Goal: Task Accomplishment & Management: Use online tool/utility

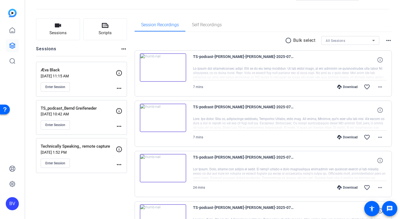
scroll to position [31, 0]
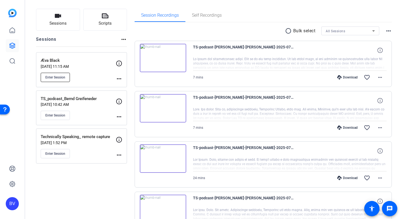
click at [57, 75] on span "Enter Session" at bounding box center [55, 77] width 20 height 4
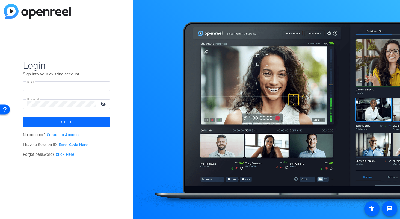
type input "wvorous@redhat.com"
click at [73, 120] on span at bounding box center [66, 121] width 87 height 13
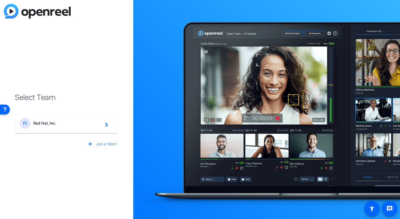
click at [73, 120] on div "RI Red Hat, Inc. navigate_next" at bounding box center [67, 123] width 94 height 11
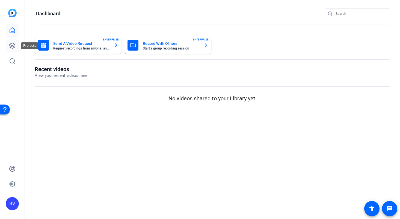
click at [15, 46] on icon at bounding box center [12, 45] width 7 height 7
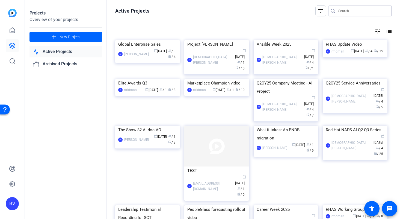
click at [346, 13] on input "Search" at bounding box center [362, 11] width 49 height 7
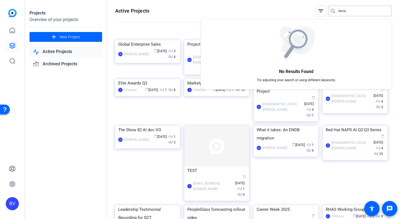
click at [348, 9] on div at bounding box center [200, 109] width 400 height 219
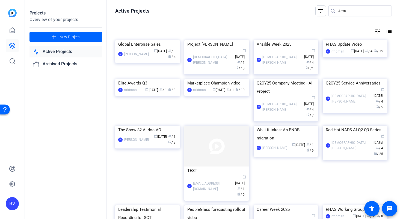
click at [348, 9] on input "Aeva" at bounding box center [362, 11] width 49 height 7
type input "A"
type input "Technically"
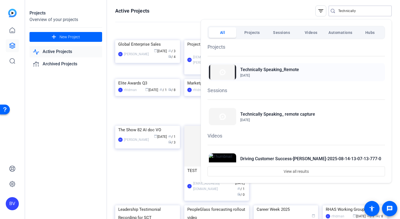
click at [272, 69] on h2 "Technically Speaking_Remote" at bounding box center [269, 69] width 59 height 7
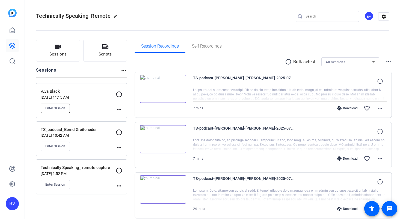
click at [60, 110] on span "Enter Session" at bounding box center [55, 108] width 20 height 4
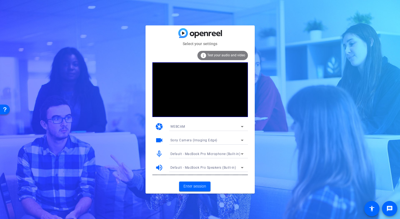
click at [205, 143] on div "Sony Camera (Imaging Edge)" at bounding box center [205, 139] width 70 height 7
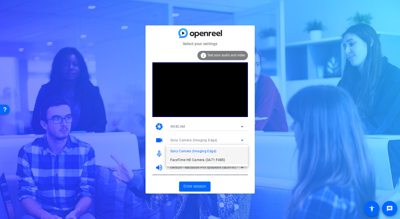
click at [198, 157] on span "FaceTime HD Camera (3A71:F4B5)" at bounding box center [197, 159] width 55 height 7
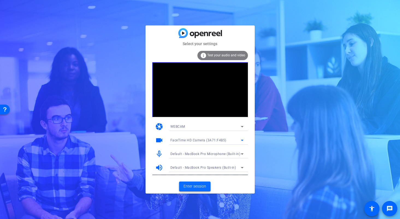
click at [189, 184] on span "Enter session" at bounding box center [194, 186] width 23 height 6
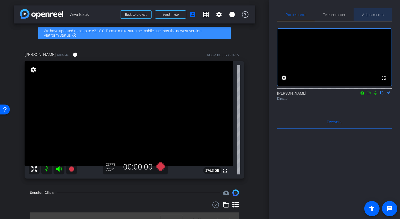
click at [381, 11] on span "Adjustments" at bounding box center [373, 14] width 22 height 13
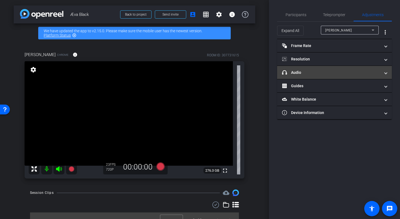
click at [319, 74] on mat-panel-title "headphone icon Audio" at bounding box center [331, 73] width 98 height 6
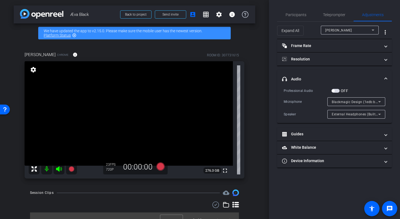
click at [355, 102] on span "Blackmagic Design (1edb:be9e)" at bounding box center [357, 101] width 50 height 4
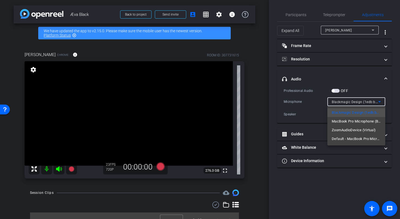
click at [299, 57] on div at bounding box center [200, 109] width 400 height 219
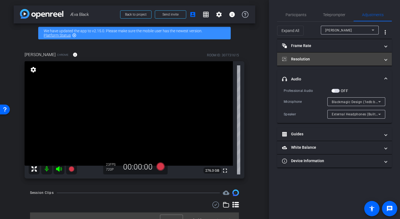
click at [307, 58] on mat-panel-title "Resolution" at bounding box center [331, 59] width 98 height 6
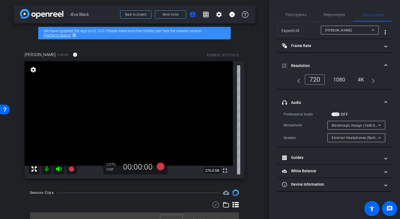
click at [341, 80] on div "1080" at bounding box center [339, 79] width 20 height 9
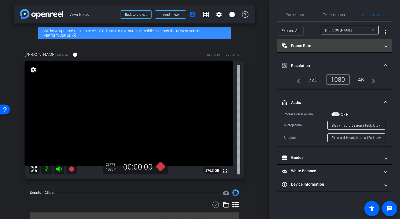
click at [324, 49] on mat-expansion-panel-header "Frame Rate Frame Rate" at bounding box center [334, 45] width 115 height 13
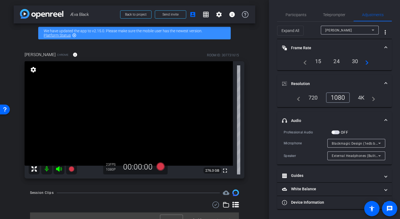
click at [335, 62] on div "24" at bounding box center [336, 60] width 14 height 9
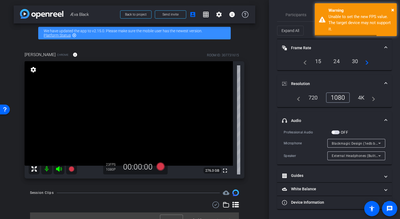
click at [354, 62] on div "30" at bounding box center [355, 60] width 14 height 9
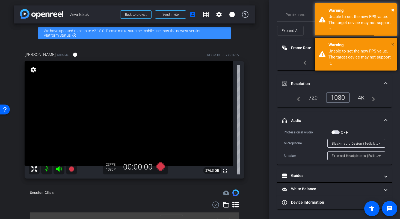
click at [393, 44] on span "×" at bounding box center [392, 44] width 3 height 7
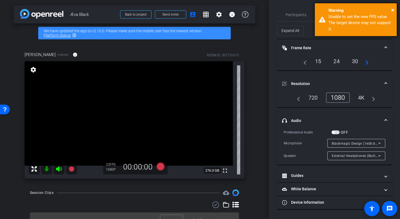
click at [391, 11] on div "Warning" at bounding box center [360, 10] width 64 height 6
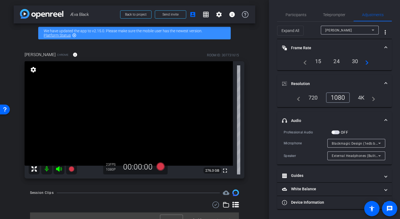
click at [368, 66] on div "navigate_before 15 24 30 navigate_next" at bounding box center [334, 60] width 69 height 9
click at [367, 61] on mat-icon "navigate_next" at bounding box center [365, 61] width 7 height 7
click at [336, 60] on div "30" at bounding box center [336, 60] width 14 height 9
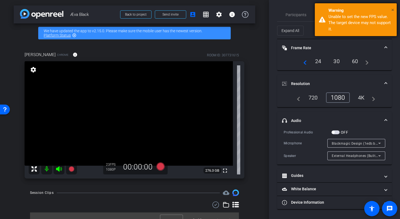
click at [392, 10] on span "×" at bounding box center [392, 10] width 3 height 7
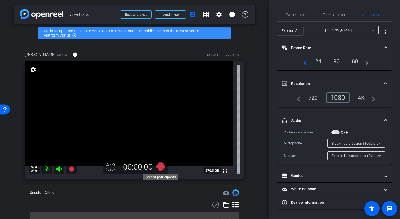
click at [160, 166] on icon at bounding box center [160, 166] width 8 height 8
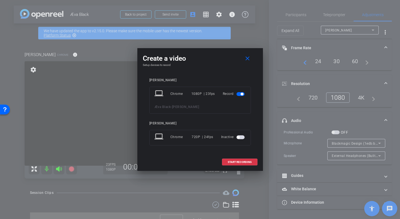
click at [242, 136] on span "button" at bounding box center [240, 137] width 8 height 4
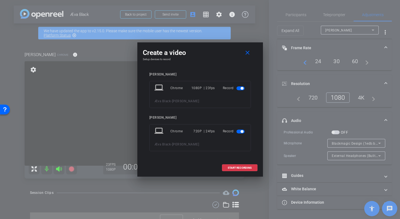
click at [242, 133] on span "button" at bounding box center [240, 131] width 8 height 4
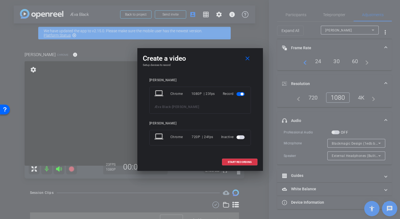
click at [242, 133] on div "Inactive" at bounding box center [233, 137] width 25 height 10
click at [240, 136] on span "button" at bounding box center [240, 137] width 8 height 4
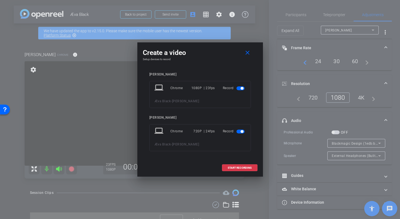
click at [241, 132] on span "button" at bounding box center [240, 131] width 8 height 4
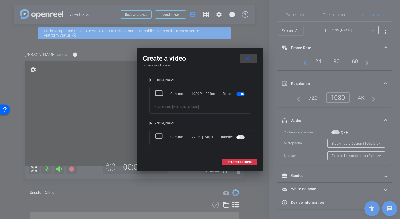
click at [246, 59] on mat-icon "close" at bounding box center [247, 58] width 7 height 7
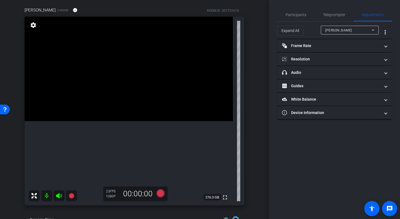
scroll to position [42, 0]
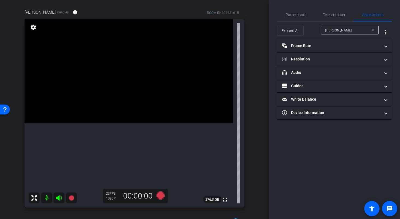
click at [46, 197] on mat-icon at bounding box center [46, 197] width 11 height 11
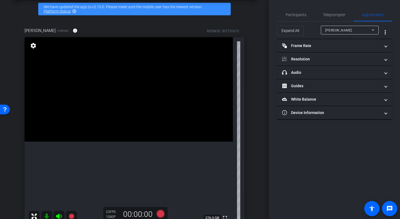
scroll to position [7, 0]
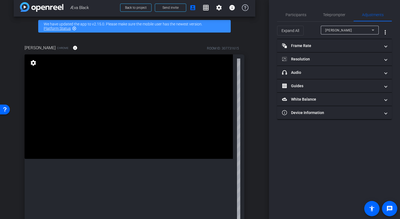
click at [33, 64] on mat-icon "settings" at bounding box center [33, 62] width 8 height 7
click at [219, 7] on mat-icon "settings" at bounding box center [219, 7] width 7 height 7
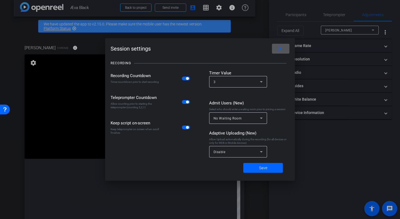
click at [350, 177] on div at bounding box center [200, 109] width 400 height 219
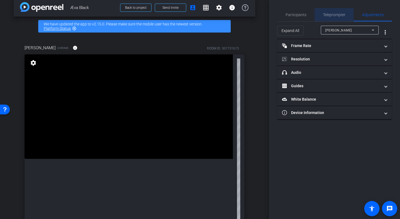
click at [340, 11] on span "Teleprompter" at bounding box center [334, 14] width 22 height 13
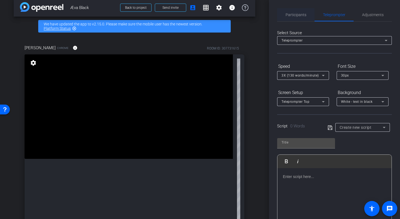
click at [295, 16] on span "Participants" at bounding box center [295, 15] width 21 height 4
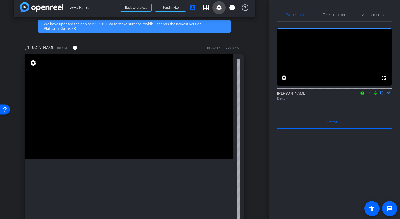
click at [214, 10] on span at bounding box center [218, 7] width 13 height 13
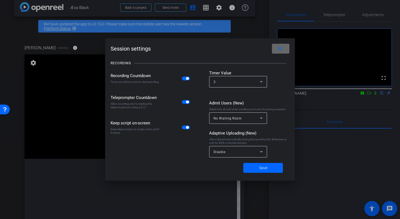
click at [281, 48] on mat-icon "close" at bounding box center [279, 48] width 7 height 7
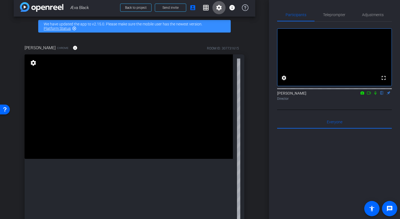
scroll to position [0, 0]
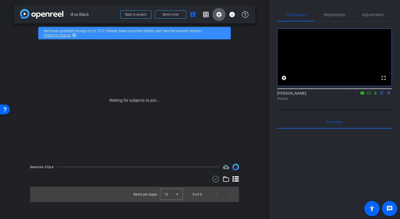
click at [218, 15] on mat-icon "settings" at bounding box center [219, 14] width 7 height 7
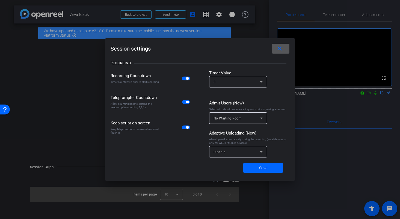
click at [283, 52] on mat-icon "close" at bounding box center [279, 48] width 7 height 7
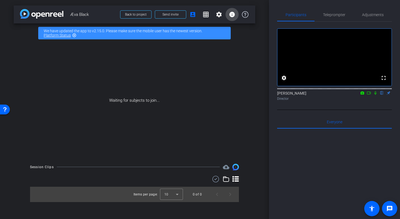
click at [230, 13] on mat-icon "info" at bounding box center [232, 14] width 7 height 7
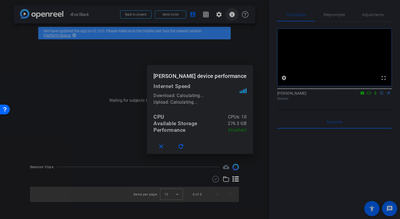
click at [230, 13] on div at bounding box center [200, 109] width 400 height 219
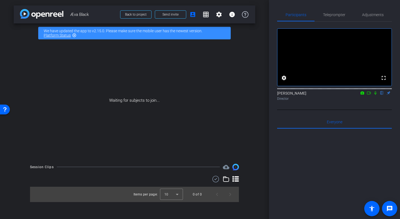
click at [236, 181] on icon at bounding box center [235, 178] width 7 height 7
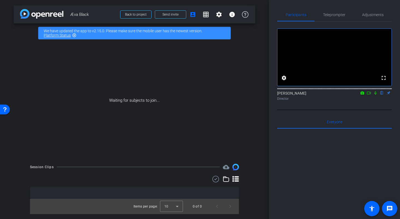
click at [236, 181] on icon at bounding box center [235, 178] width 7 height 7
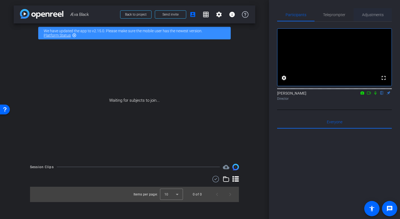
click at [371, 14] on span "Adjustments" at bounding box center [373, 15] width 22 height 4
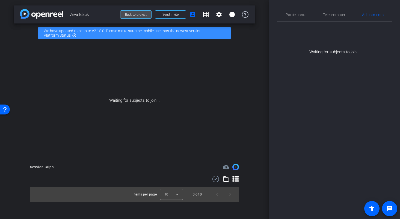
click at [134, 14] on span "Back to project" at bounding box center [136, 15] width 22 height 4
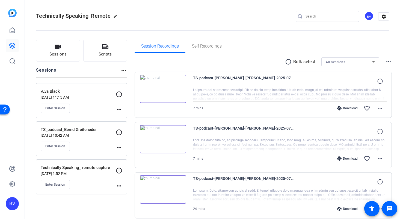
click at [95, 108] on div "Enter Session" at bounding box center [78, 107] width 75 height 9
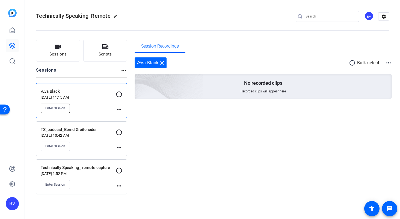
click at [57, 105] on button "Enter Session" at bounding box center [55, 107] width 29 height 9
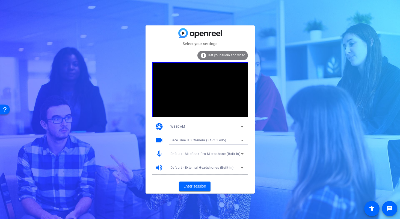
click at [199, 139] on span "FaceTime HD Camera (3A71:F4B5)" at bounding box center [198, 140] width 56 height 4
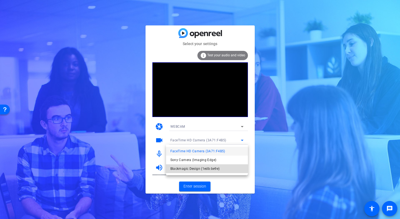
click at [193, 167] on span "Blackmagic Design (1edb:be9e)" at bounding box center [194, 168] width 49 height 7
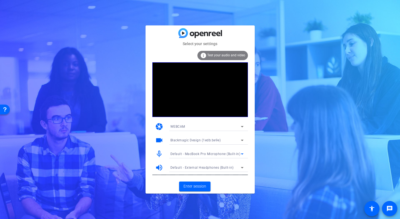
click at [196, 154] on span "Default - MacBook Pro Microphone (Built-in)" at bounding box center [205, 154] width 70 height 4
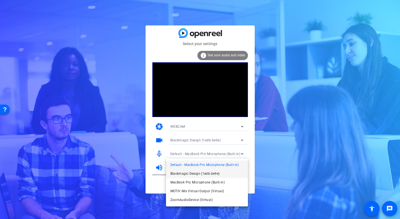
click at [194, 175] on span "Blackmagic Design (1edb:be9e)" at bounding box center [194, 173] width 49 height 7
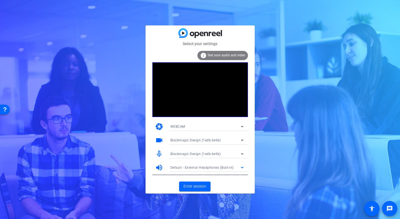
click at [200, 166] on span "Default - External Headphones (Built-in)" at bounding box center [201, 167] width 63 height 4
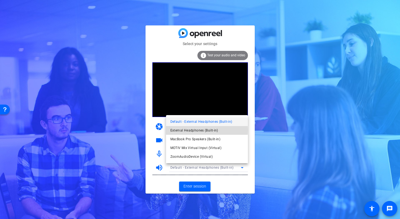
click at [198, 130] on span "External Headphones (Built-in)" at bounding box center [194, 130] width 48 height 7
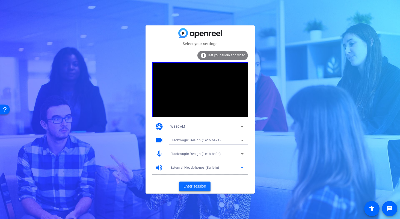
click at [193, 188] on span "Enter session" at bounding box center [194, 186] width 23 height 6
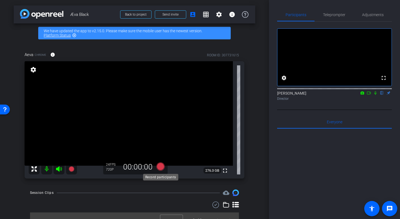
click at [164, 163] on icon at bounding box center [160, 166] width 13 height 10
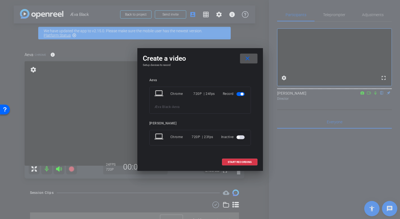
click at [237, 138] on span "button" at bounding box center [240, 137] width 8 height 4
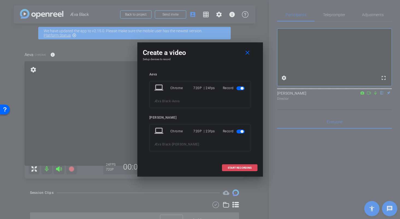
click at [245, 167] on span "START RECORDING" at bounding box center [240, 167] width 24 height 3
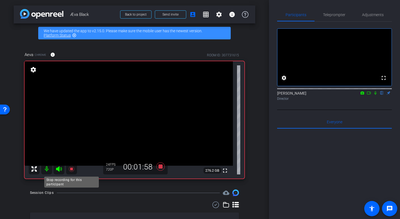
click at [72, 171] on icon at bounding box center [71, 168] width 7 height 7
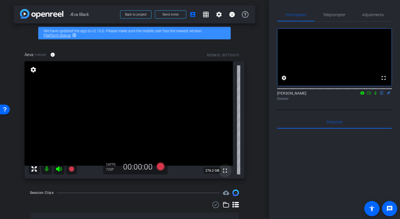
click at [227, 169] on mat-icon "fullscreen" at bounding box center [225, 170] width 7 height 7
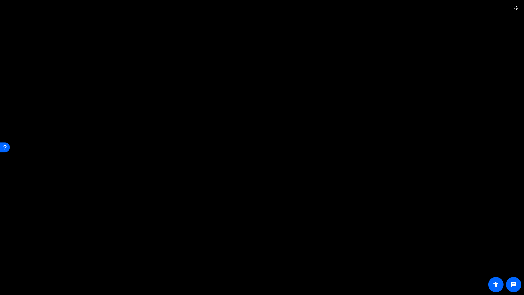
click at [336, 218] on video at bounding box center [262, 147] width 524 height 295
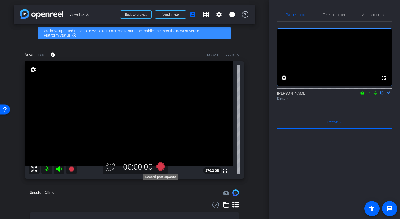
click at [161, 169] on icon at bounding box center [160, 166] width 8 height 8
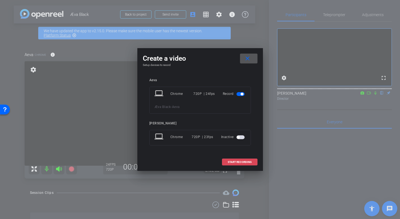
click at [229, 164] on span at bounding box center [239, 161] width 35 height 13
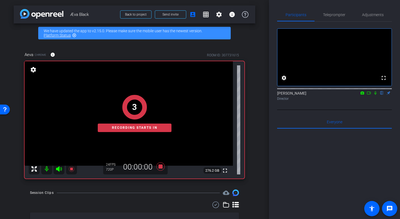
click at [226, 170] on div "3 Recording starts in" at bounding box center [135, 113] width 220 height 130
click at [225, 172] on div "2 Recording starts in" at bounding box center [135, 113] width 220 height 130
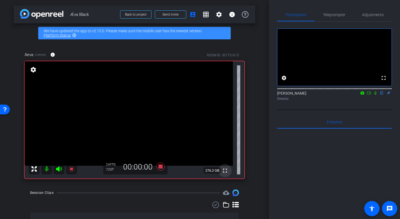
click at [225, 172] on mat-icon "fullscreen" at bounding box center [225, 170] width 7 height 7
click at [161, 166] on icon at bounding box center [160, 166] width 8 height 8
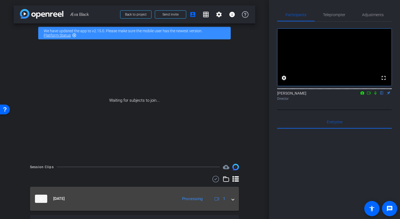
click at [232, 198] on span at bounding box center [233, 198] width 2 height 6
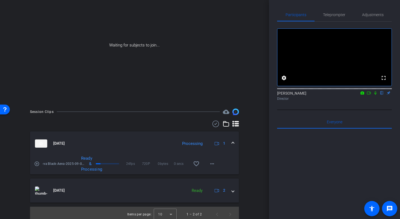
scroll to position [58, 0]
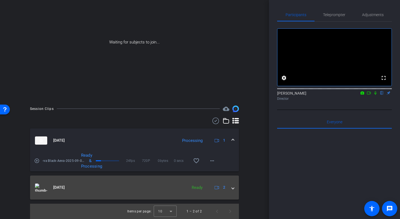
click at [62, 189] on span "[DATE]" at bounding box center [58, 187] width 11 height 6
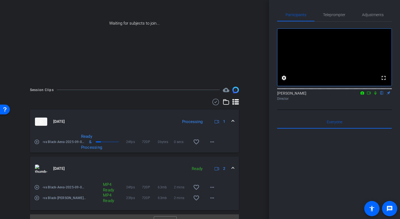
scroll to position [84, 0]
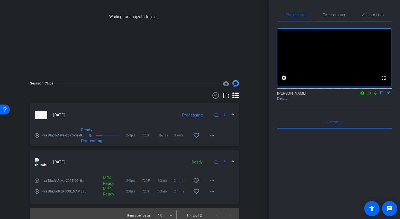
click at [37, 135] on mat-icon "play_circle_outline" at bounding box center [36, 134] width 5 height 5
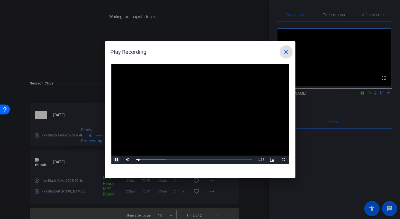
click at [115, 159] on span "Video Player" at bounding box center [116, 159] width 11 height 0
click at [67, 99] on div at bounding box center [200, 109] width 400 height 219
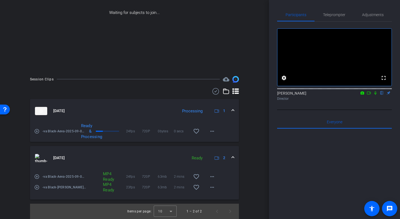
scroll to position [73, 0]
